Goal: Task Accomplishment & Management: Manage account settings

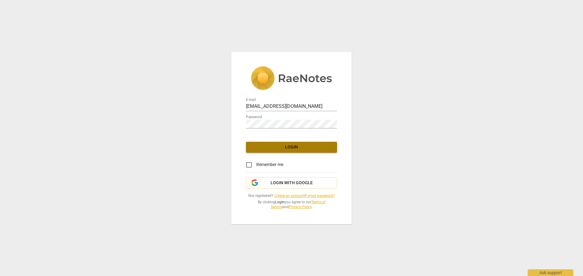
click at [292, 145] on span "Login" at bounding box center [291, 147] width 81 height 6
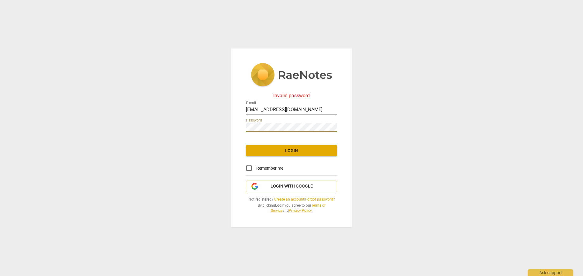
click at [225, 133] on div "Invalid password E-mail [EMAIL_ADDRESS][DOMAIN_NAME] Password Login Remember me…" at bounding box center [291, 138] width 583 height 276
click at [290, 149] on span "Login" at bounding box center [291, 151] width 81 height 6
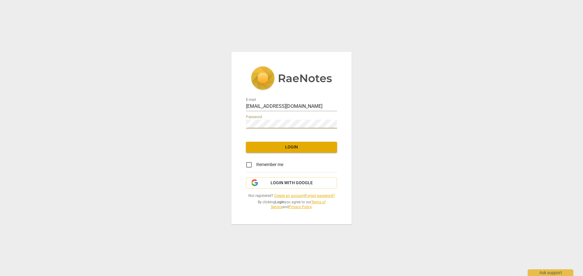
click at [290, 144] on span "Login" at bounding box center [291, 147] width 81 height 6
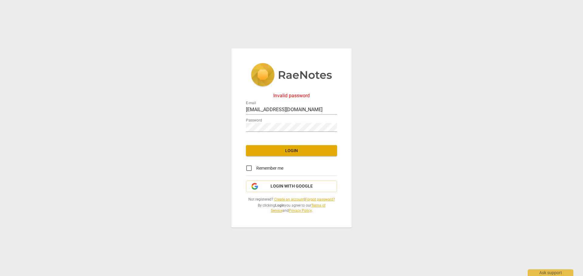
click at [323, 198] on link "Forgot password?" at bounding box center [320, 200] width 30 height 4
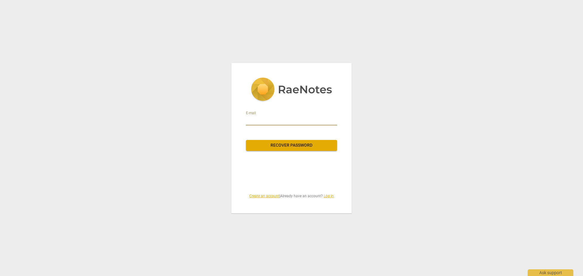
click at [266, 122] on input "email" at bounding box center [291, 121] width 91 height 10
type input "[EMAIL_ADDRESS][DOMAIN_NAME]"
click at [285, 146] on span "Recover password" at bounding box center [291, 146] width 81 height 6
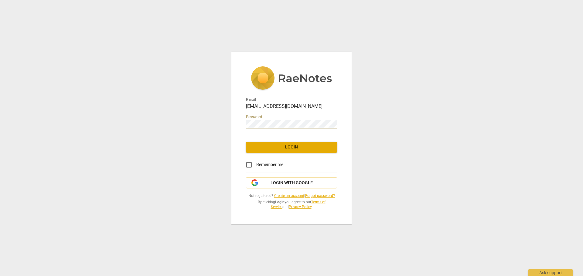
click at [289, 145] on span "Login" at bounding box center [291, 147] width 81 height 6
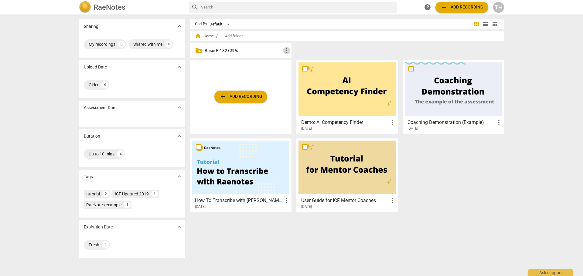
click at [284, 49] on span "more_vert" at bounding box center [286, 50] width 7 height 7
click at [254, 48] on div at bounding box center [291, 138] width 583 height 276
click at [286, 52] on span "more_vert" at bounding box center [286, 50] width 7 height 7
click at [258, 47] on div at bounding box center [291, 138] width 583 height 276
click at [285, 53] on span "more_vert" at bounding box center [286, 50] width 7 height 7
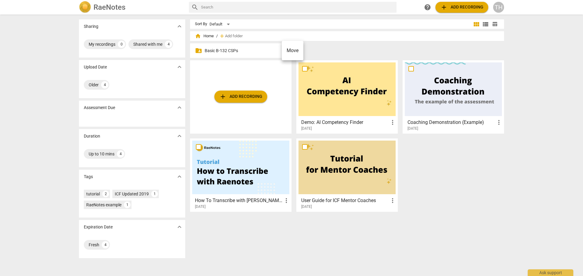
click at [324, 45] on div at bounding box center [291, 138] width 583 height 276
